Goal: Communication & Community: Participate in discussion

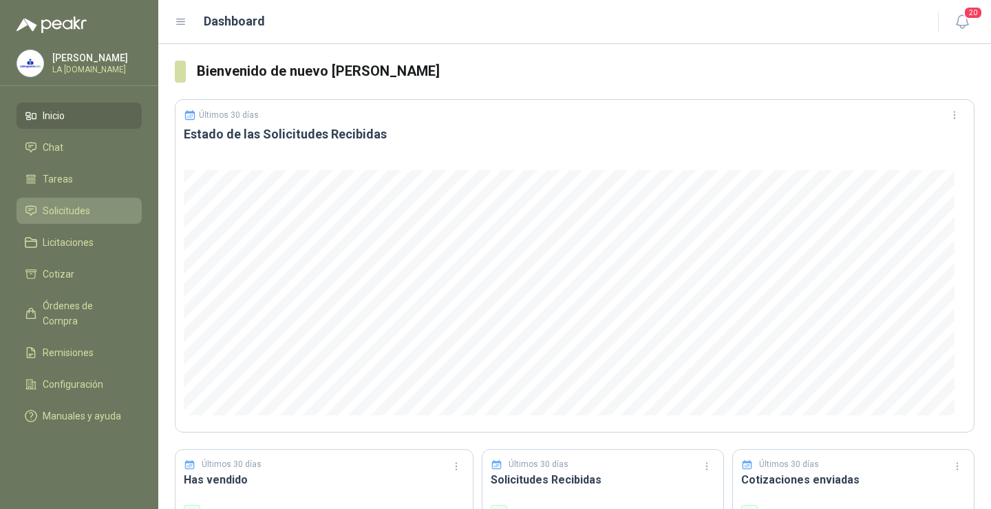
click at [84, 211] on span "Solicitudes" at bounding box center [66, 210] width 47 height 15
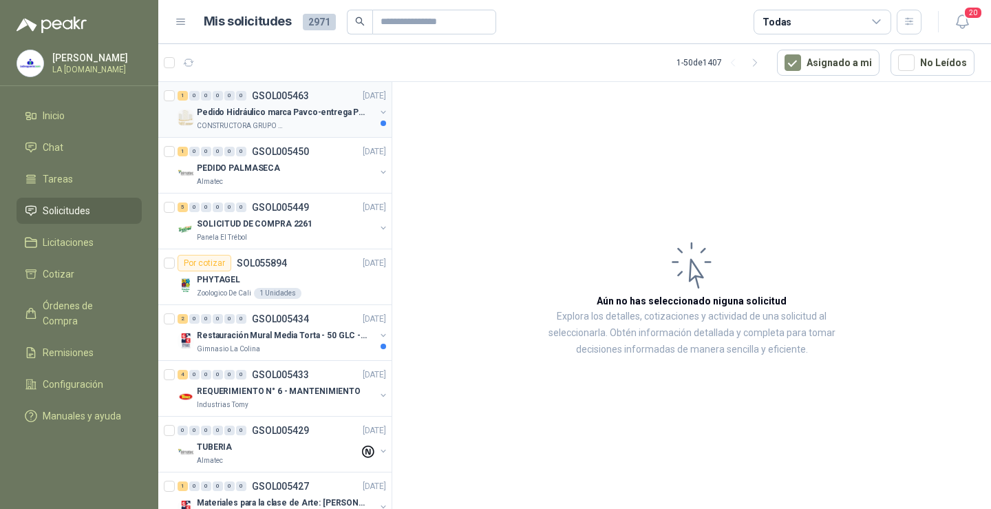
click at [249, 123] on p "CONSTRUCTORA GRUPO FIP" at bounding box center [240, 125] width 87 height 11
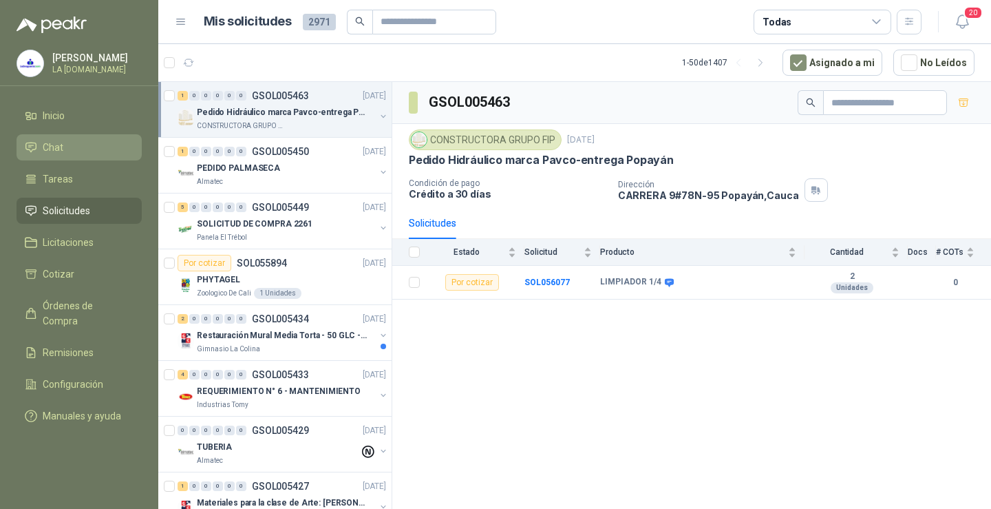
click at [83, 153] on li "Chat" at bounding box center [79, 147] width 109 height 15
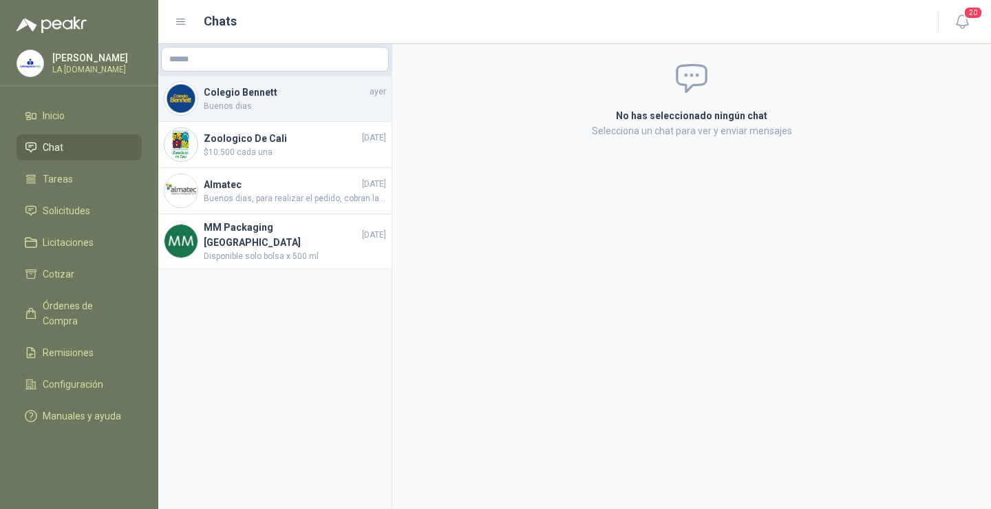
click at [242, 98] on h4 "Colegio Bennett" at bounding box center [285, 92] width 163 height 15
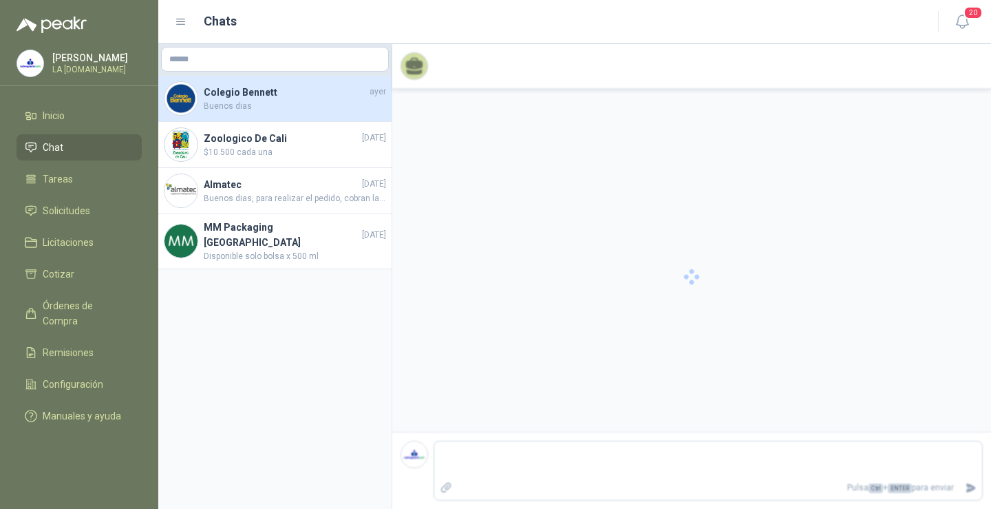
scroll to position [228, 0]
